Goal: Task Accomplishment & Management: Complete application form

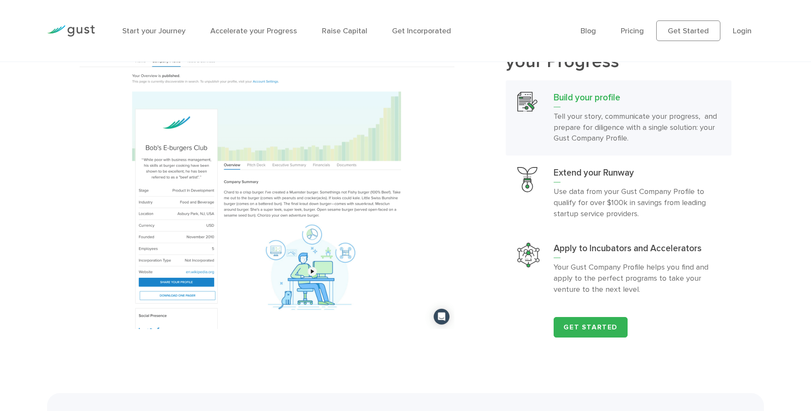
scroll to position [1111, 0]
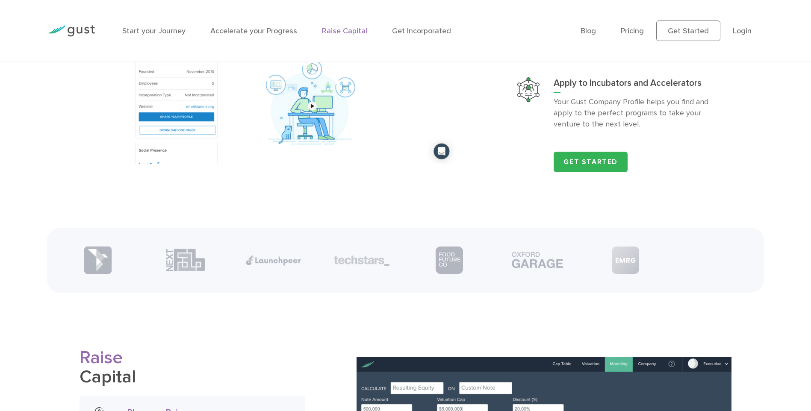
click at [337, 31] on link "Raise Capital" at bounding box center [344, 31] width 45 height 9
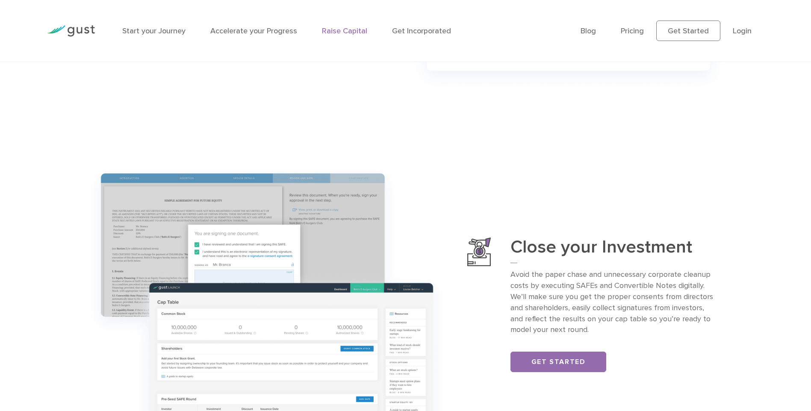
scroll to position [684, 0]
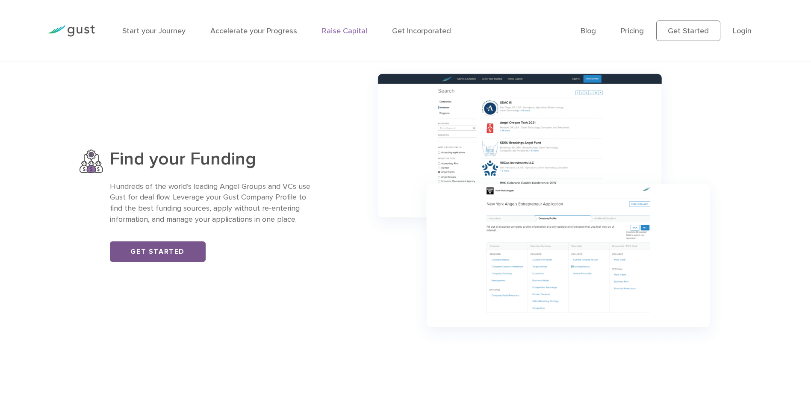
click at [183, 250] on link "Get Started" at bounding box center [158, 252] width 96 height 21
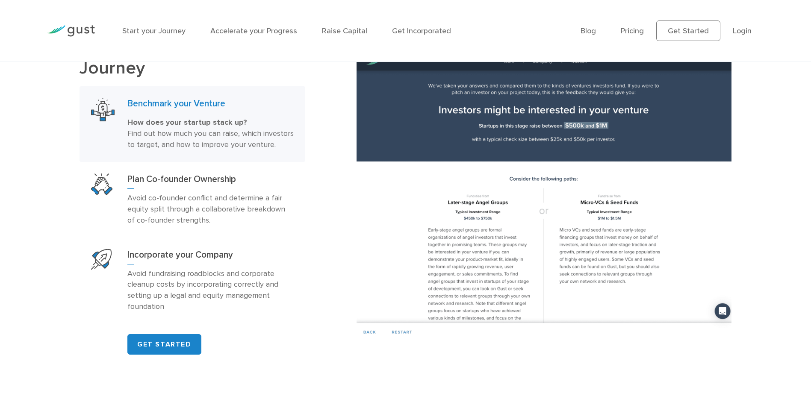
scroll to position [598, 0]
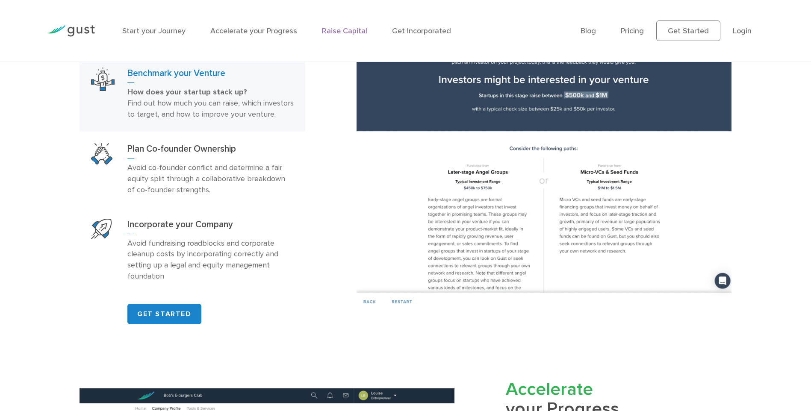
click at [340, 29] on link "Raise Capital" at bounding box center [344, 31] width 45 height 9
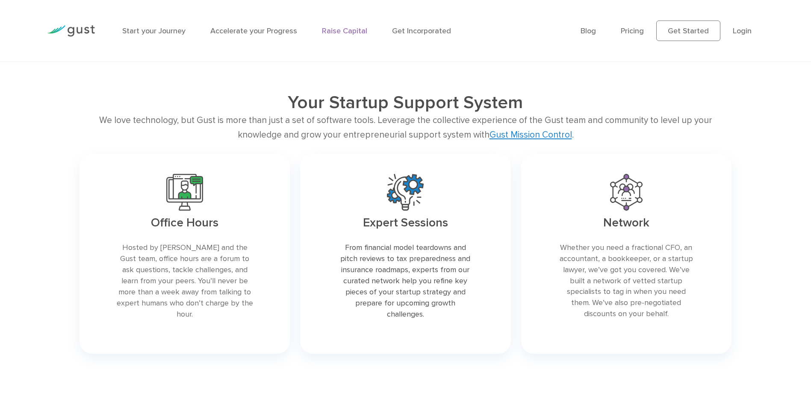
scroll to position [1539, 0]
